Goal: Navigation & Orientation: Find specific page/section

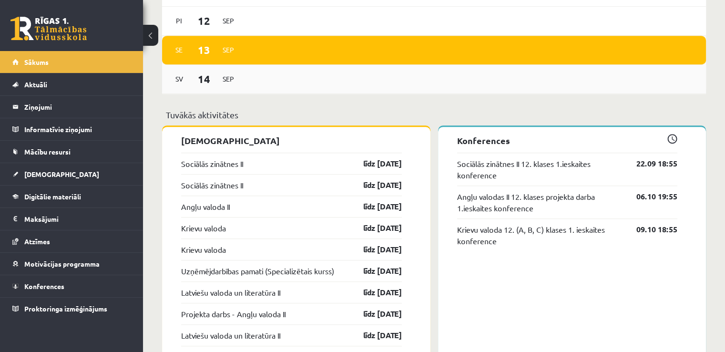
scroll to position [668, 0]
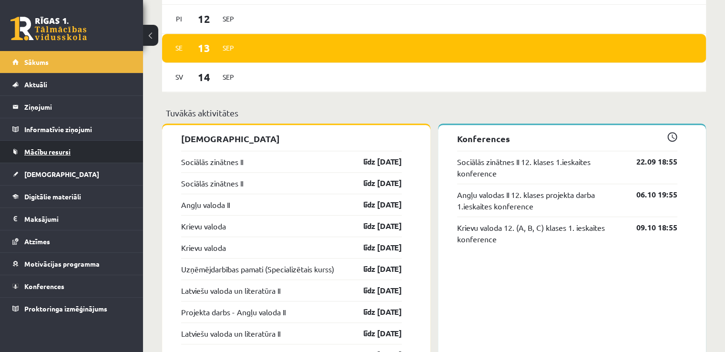
click at [56, 157] on link "Mācību resursi" at bounding box center [71, 152] width 119 height 22
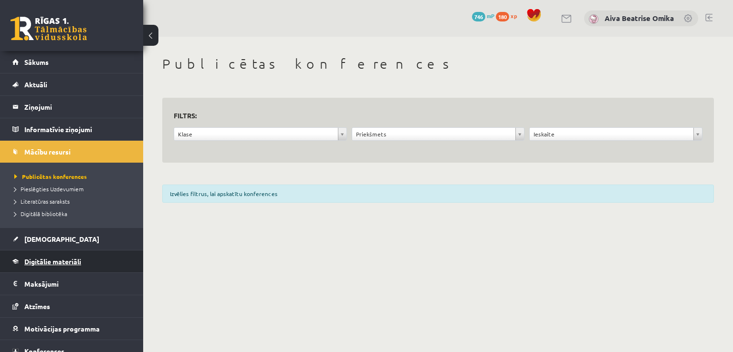
click at [71, 257] on span "Digitālie materiāli" at bounding box center [52, 261] width 57 height 9
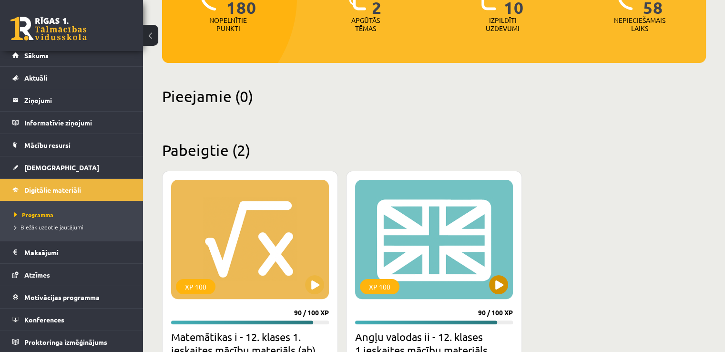
scroll to position [48, 0]
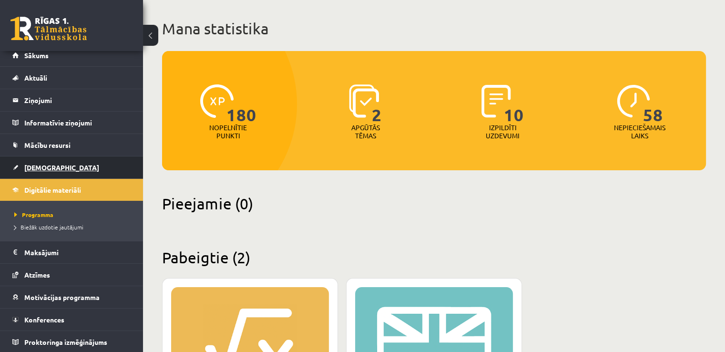
click at [63, 168] on link "[DEMOGRAPHIC_DATA]" at bounding box center [71, 167] width 119 height 22
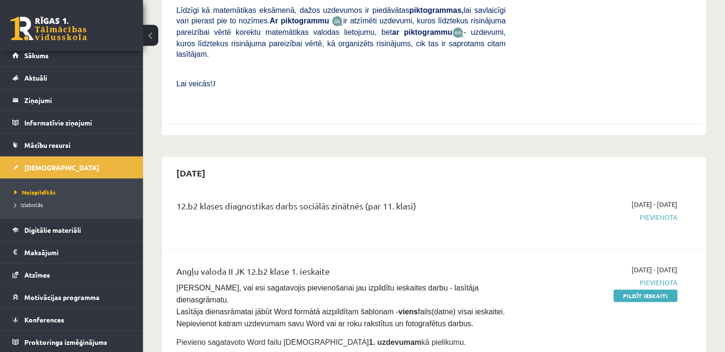
scroll to position [477, 0]
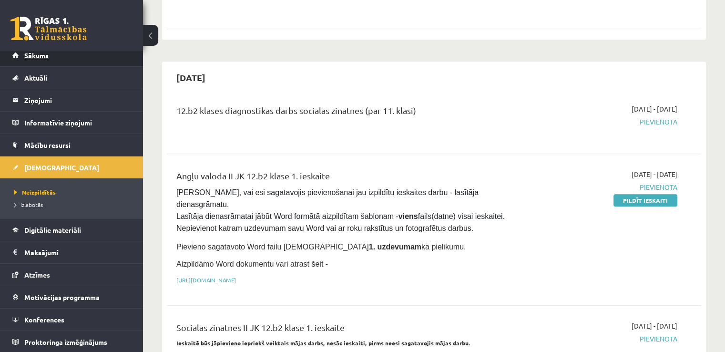
click at [52, 63] on link "Sākums" at bounding box center [71, 55] width 119 height 22
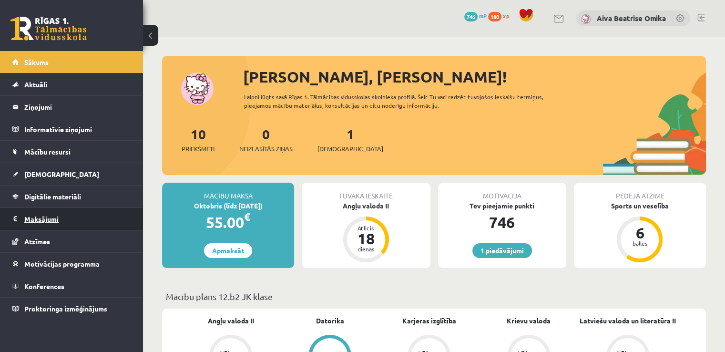
click at [59, 214] on legend "Maksājumi 0" at bounding box center [77, 219] width 107 height 22
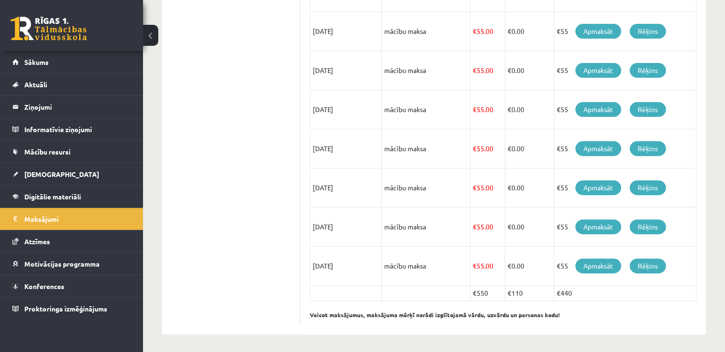
scroll to position [156, 0]
